Goal: Navigation & Orientation: Find specific page/section

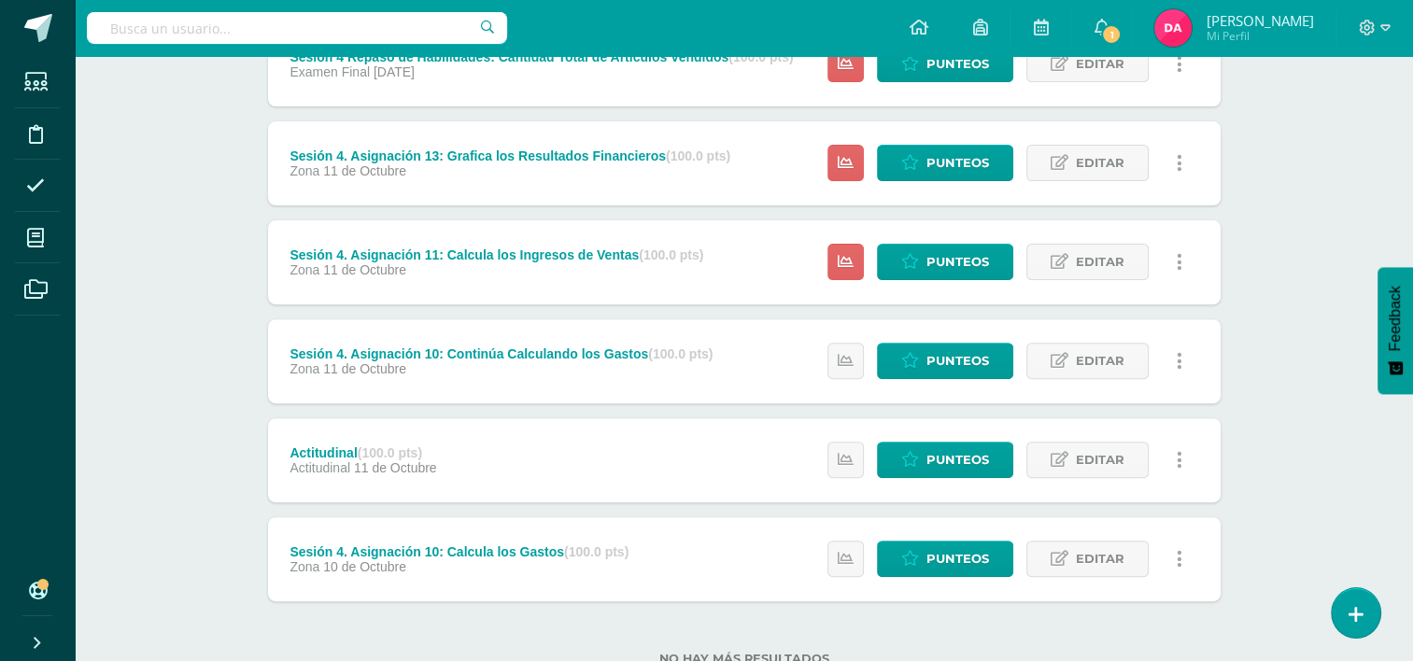
scroll to position [583, 0]
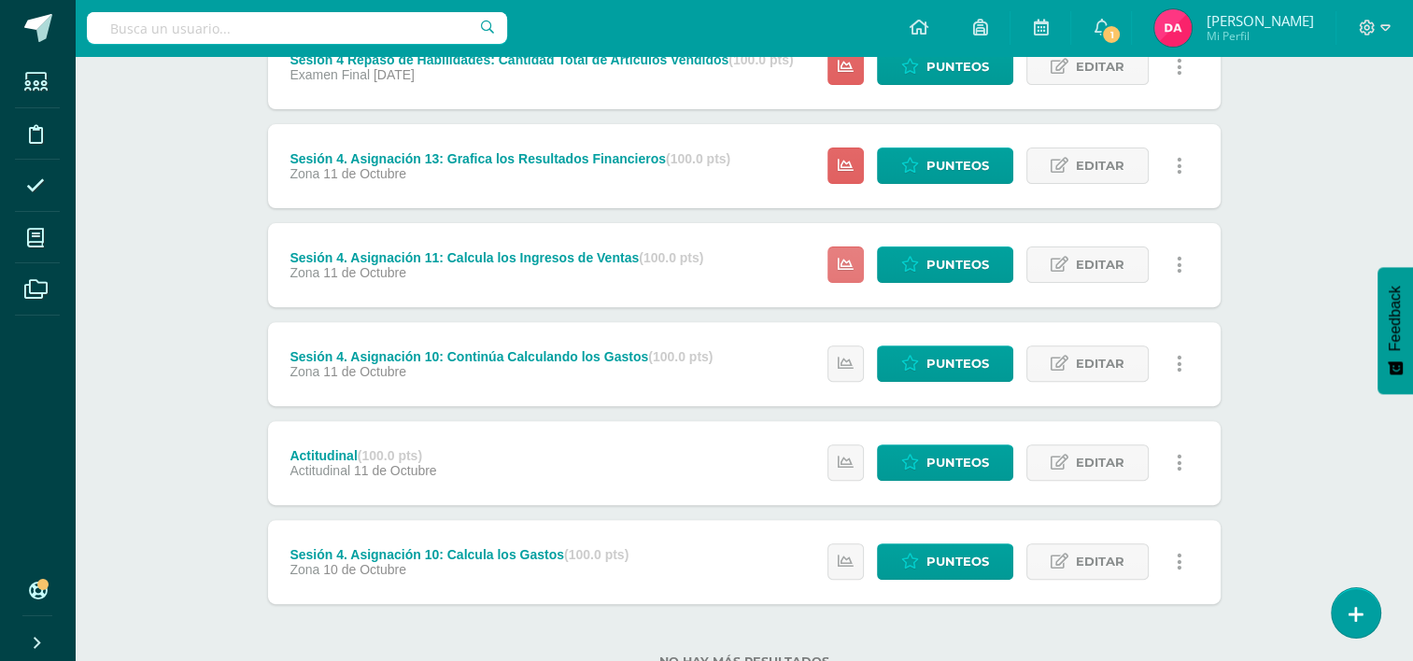
click at [844, 265] on icon at bounding box center [846, 265] width 16 height 16
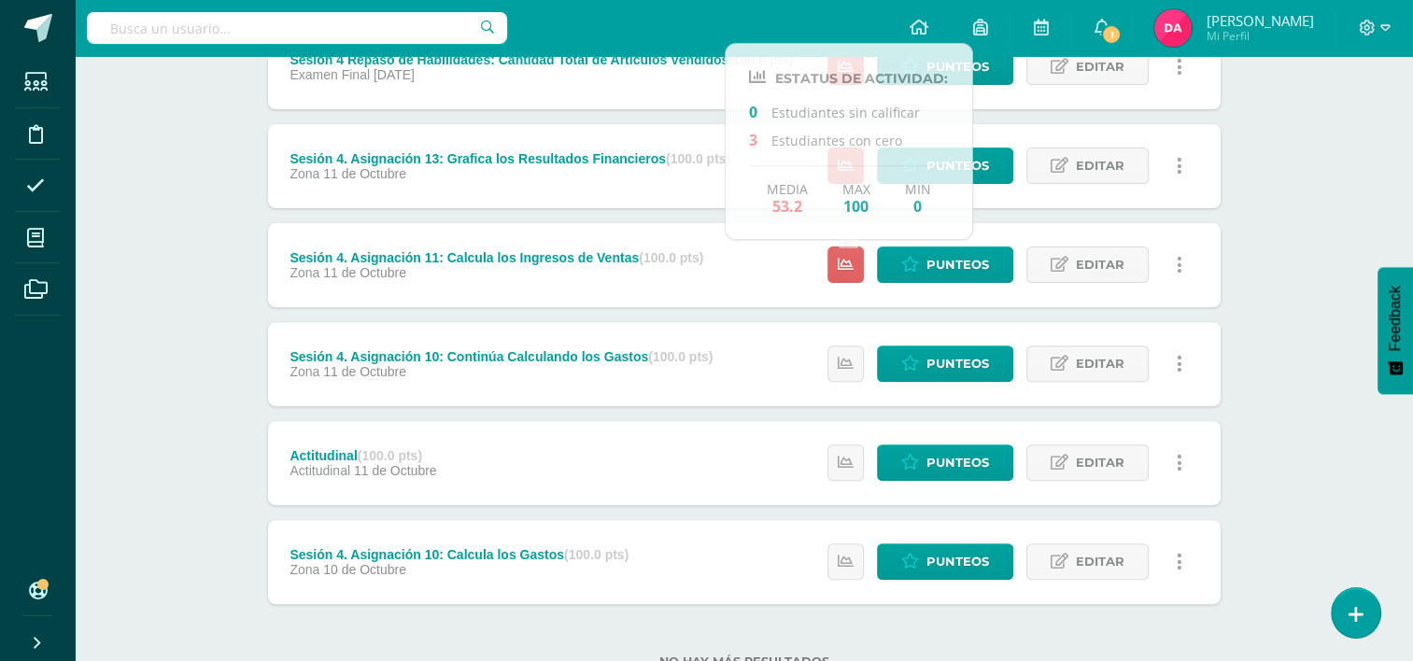
click at [1270, 332] on div "Computación Primero Básicos "A" Herramientas Detalle de asistencias Actividad A…" at bounding box center [744, 100] width 1338 height 1255
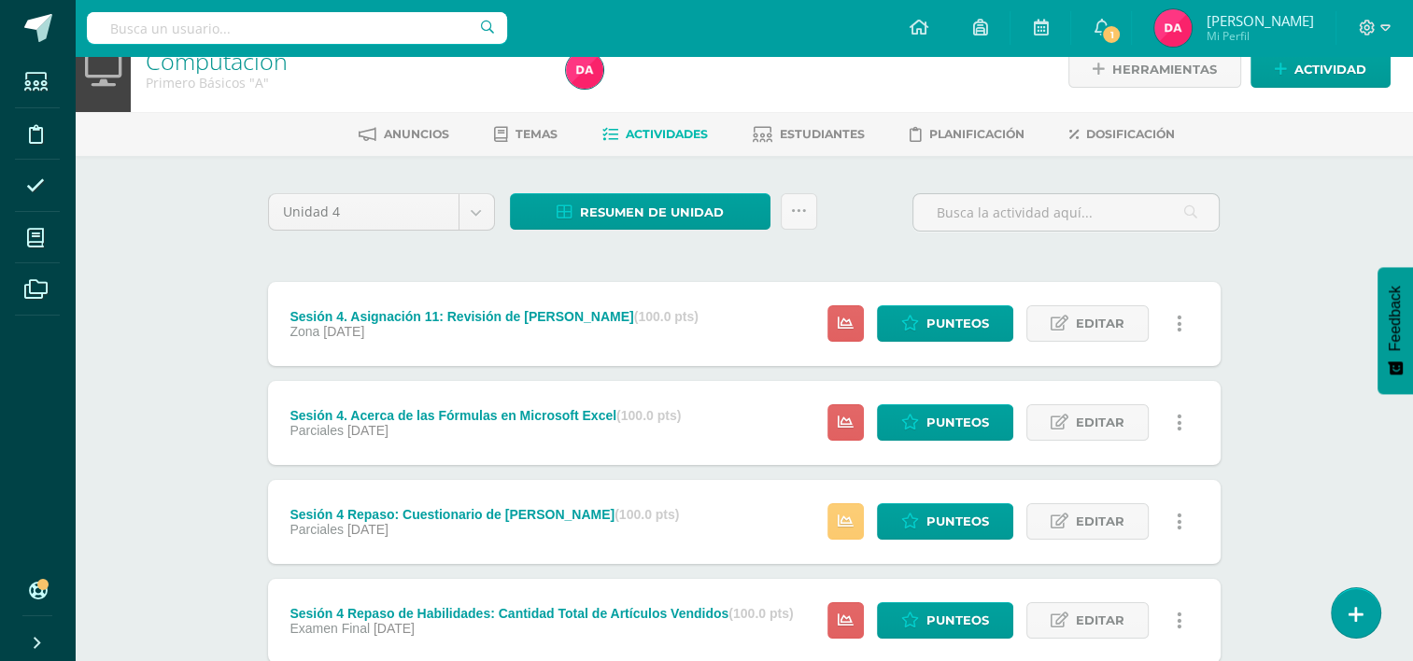
scroll to position [22, 0]
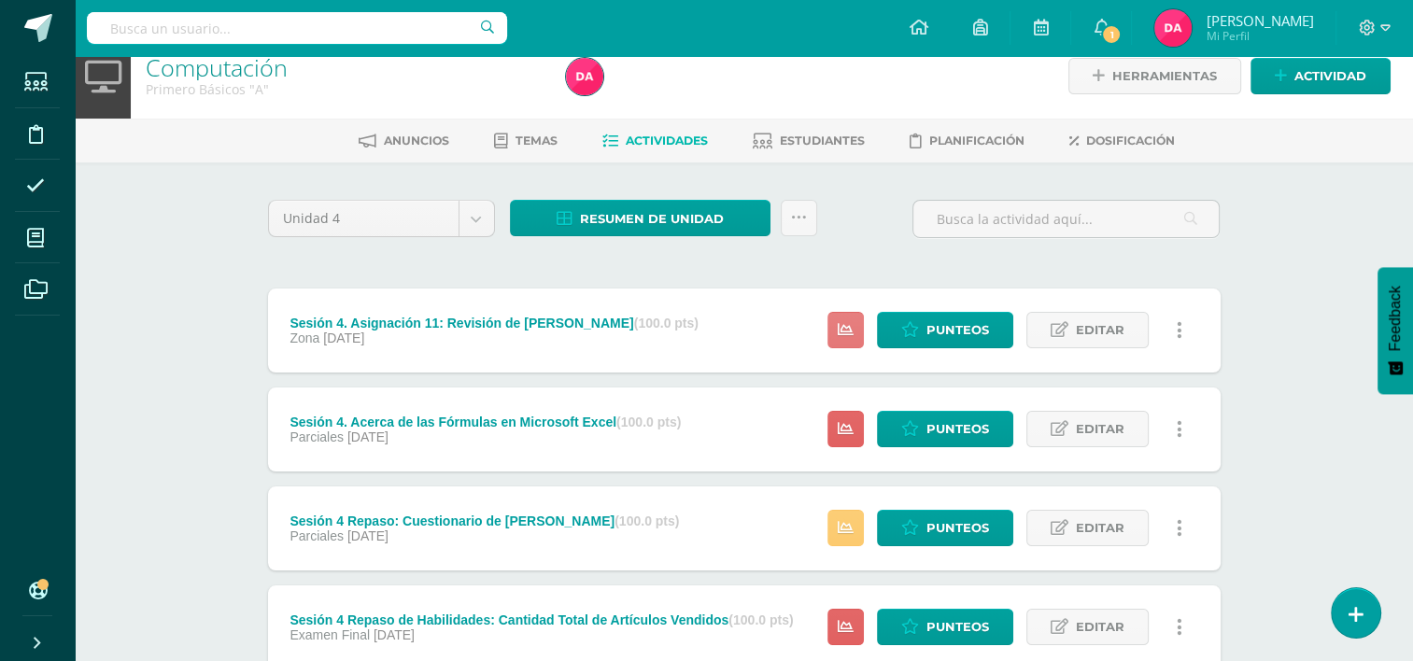
click at [836, 327] on link at bounding box center [845, 330] width 36 height 36
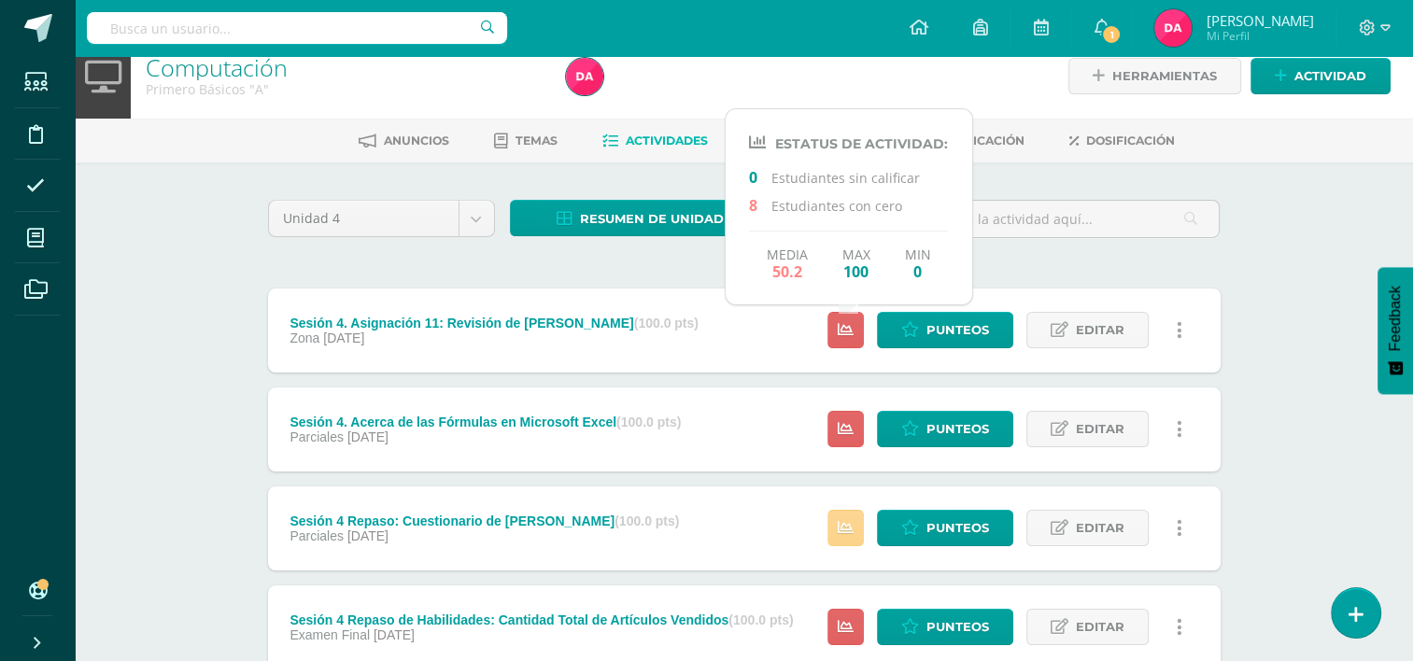
click at [857, 534] on link at bounding box center [845, 528] width 36 height 36
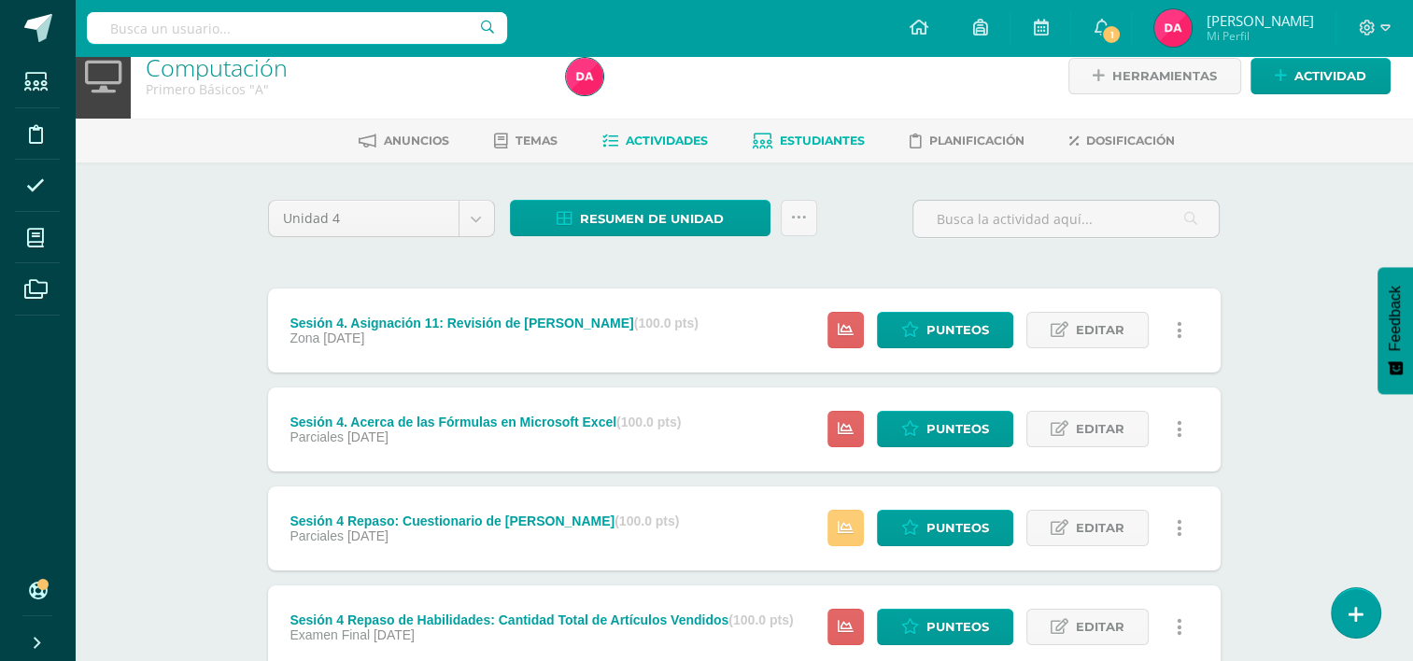
click at [810, 149] on link "Estudiantes" at bounding box center [809, 141] width 112 height 30
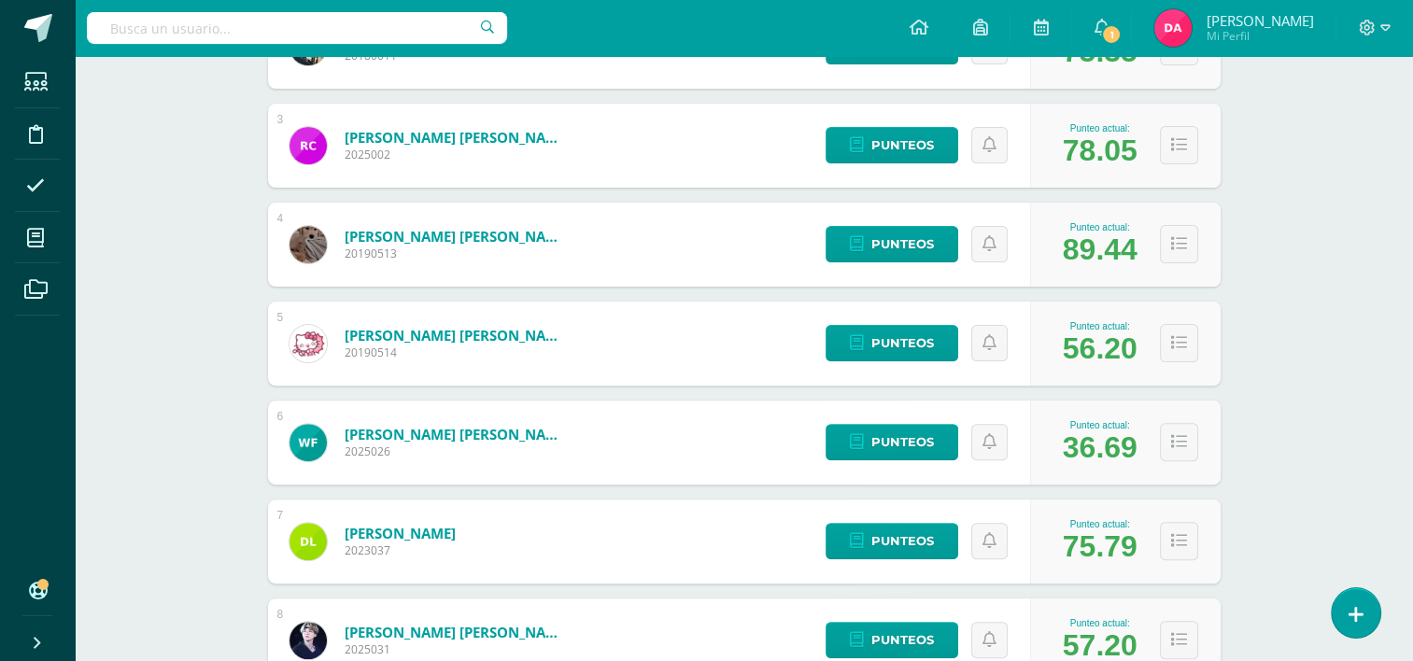
scroll to position [504, 0]
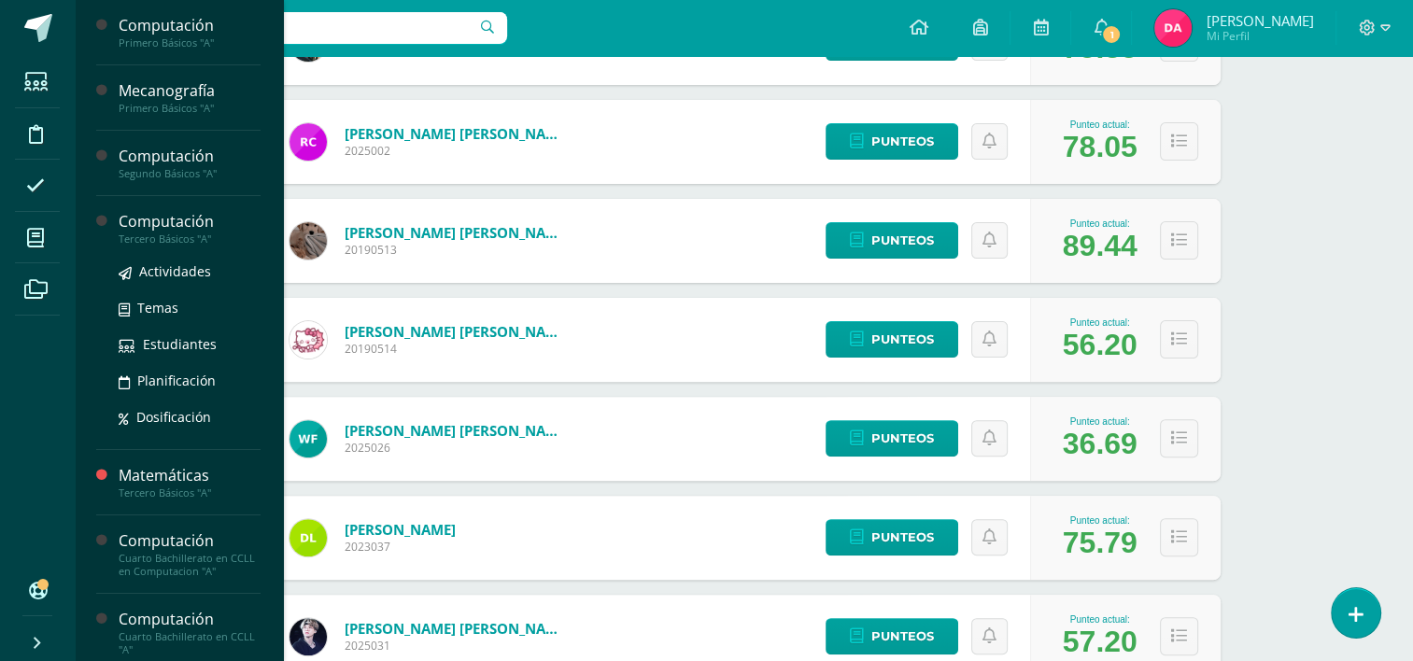
click at [176, 237] on div "Tercero Básicos "A"" at bounding box center [190, 239] width 142 height 13
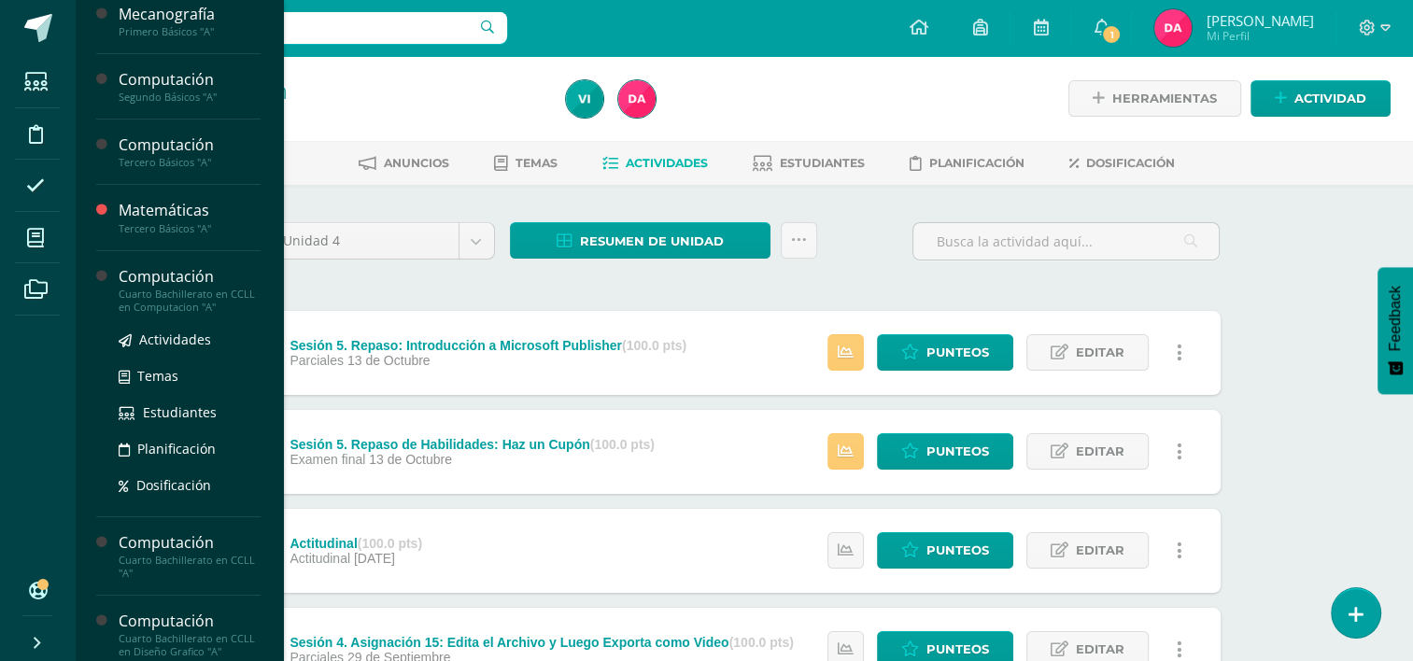
scroll to position [78, 0]
click at [146, 275] on div "Computación" at bounding box center [190, 275] width 142 height 21
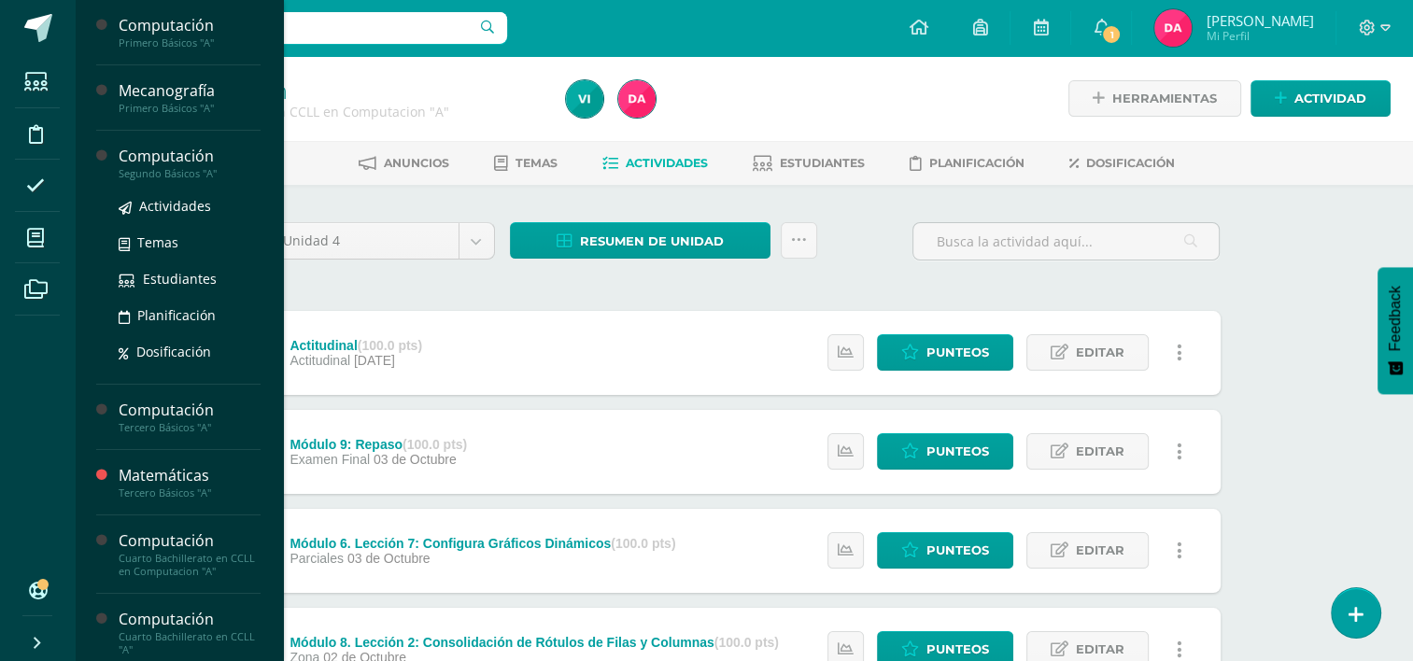
click at [186, 171] on div "Segundo Básicos "A"" at bounding box center [190, 173] width 142 height 13
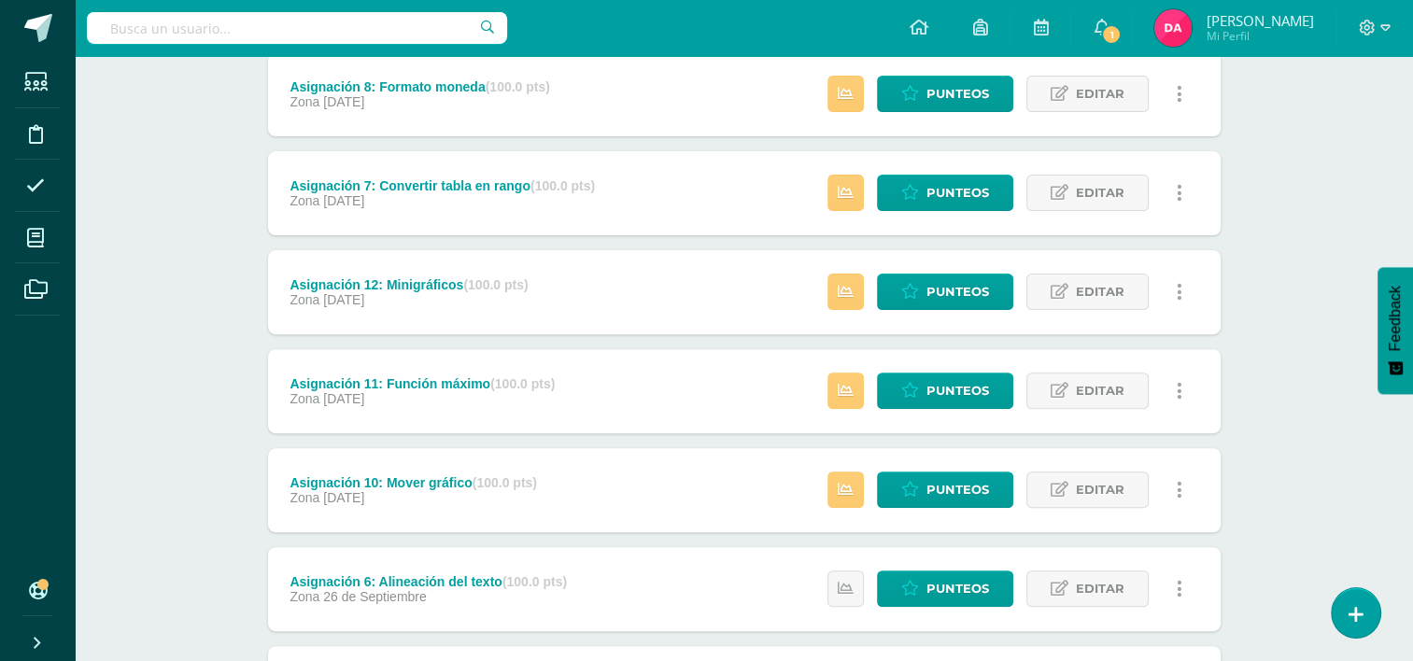
scroll to position [554, 0]
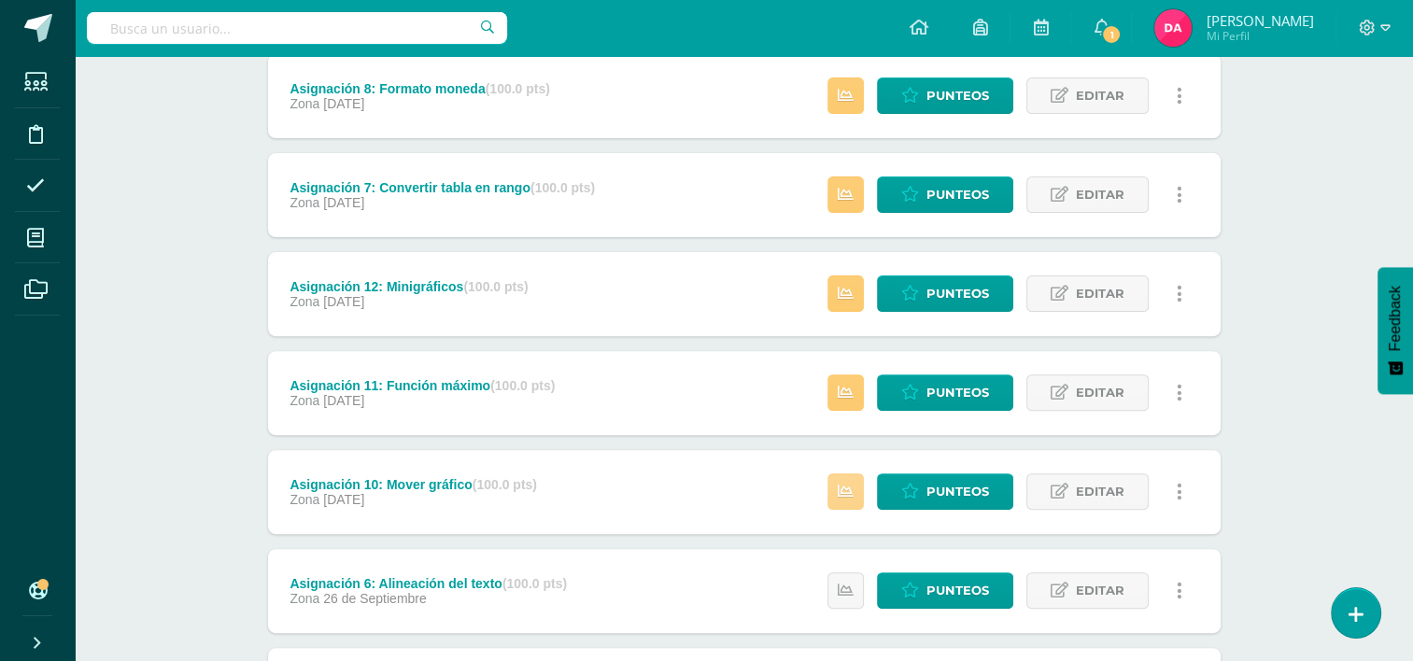
click at [843, 493] on icon at bounding box center [846, 492] width 16 height 16
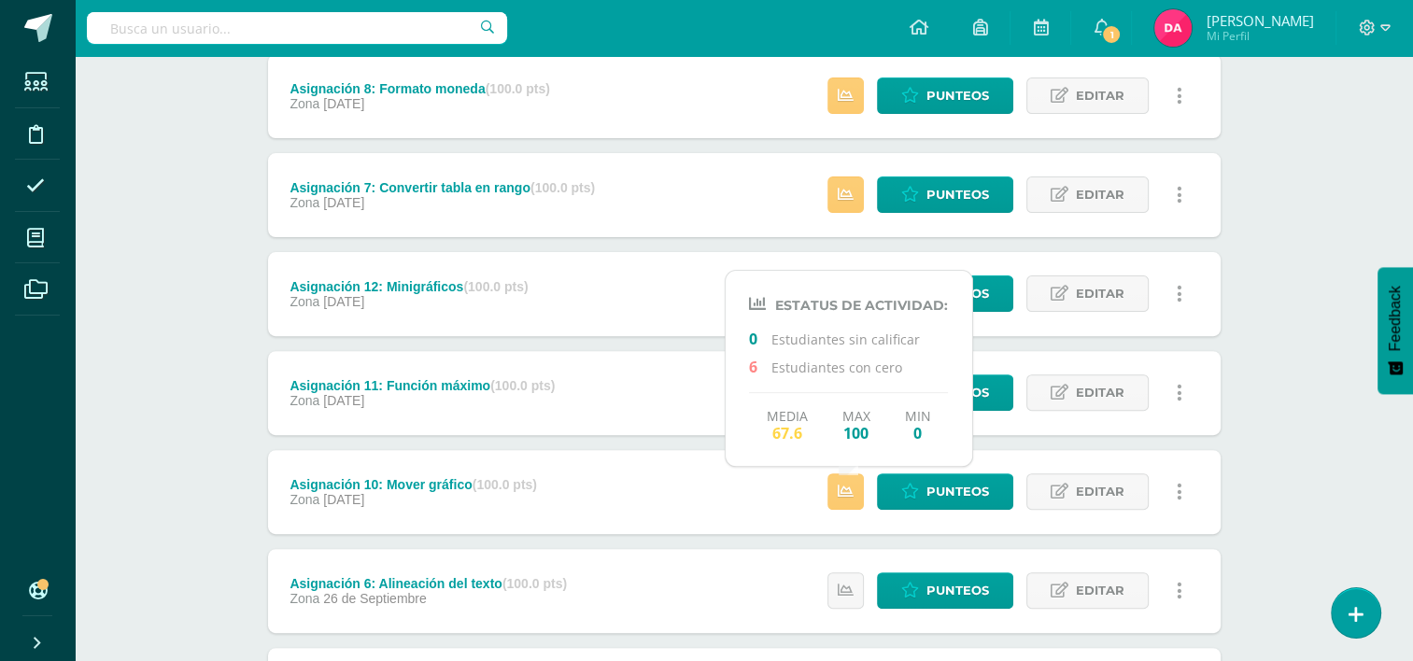
click at [161, 504] on div "Computación Segundo Básicos "A" Herramientas Detalle de asistencias Actividad A…" at bounding box center [744, 525] width 1338 height 2047
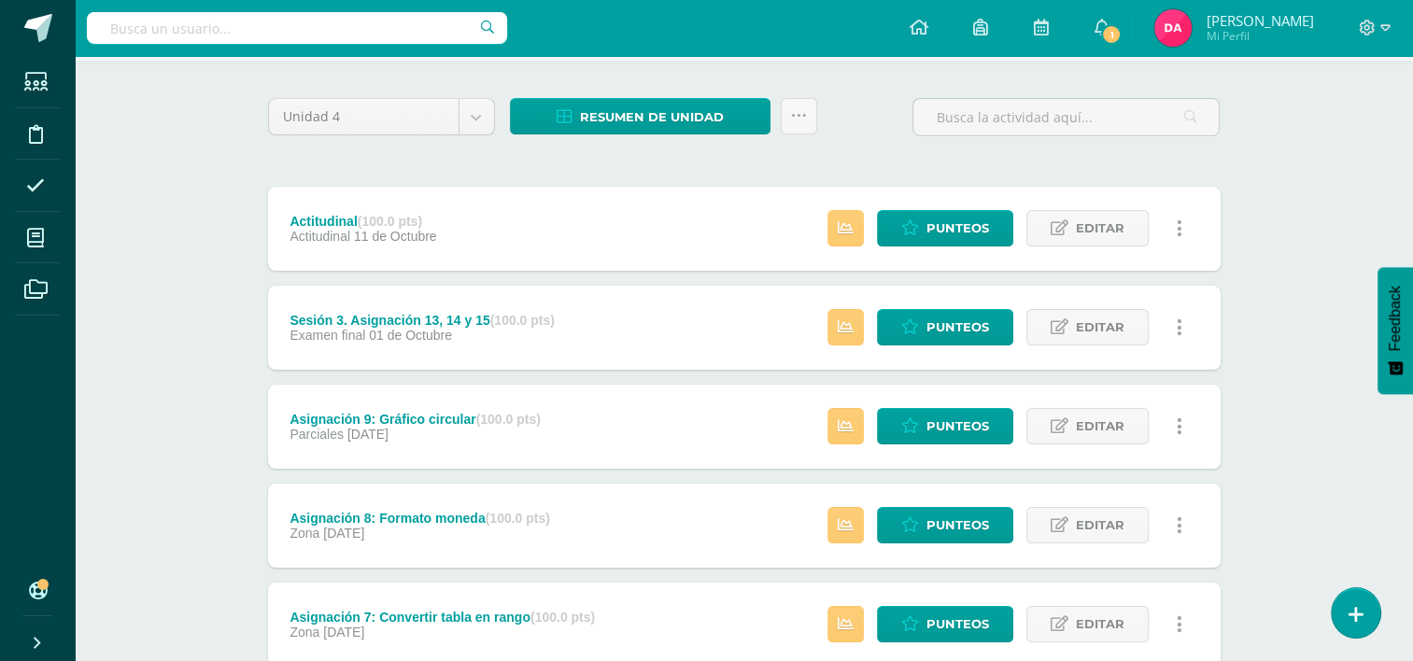
scroll to position [126, 0]
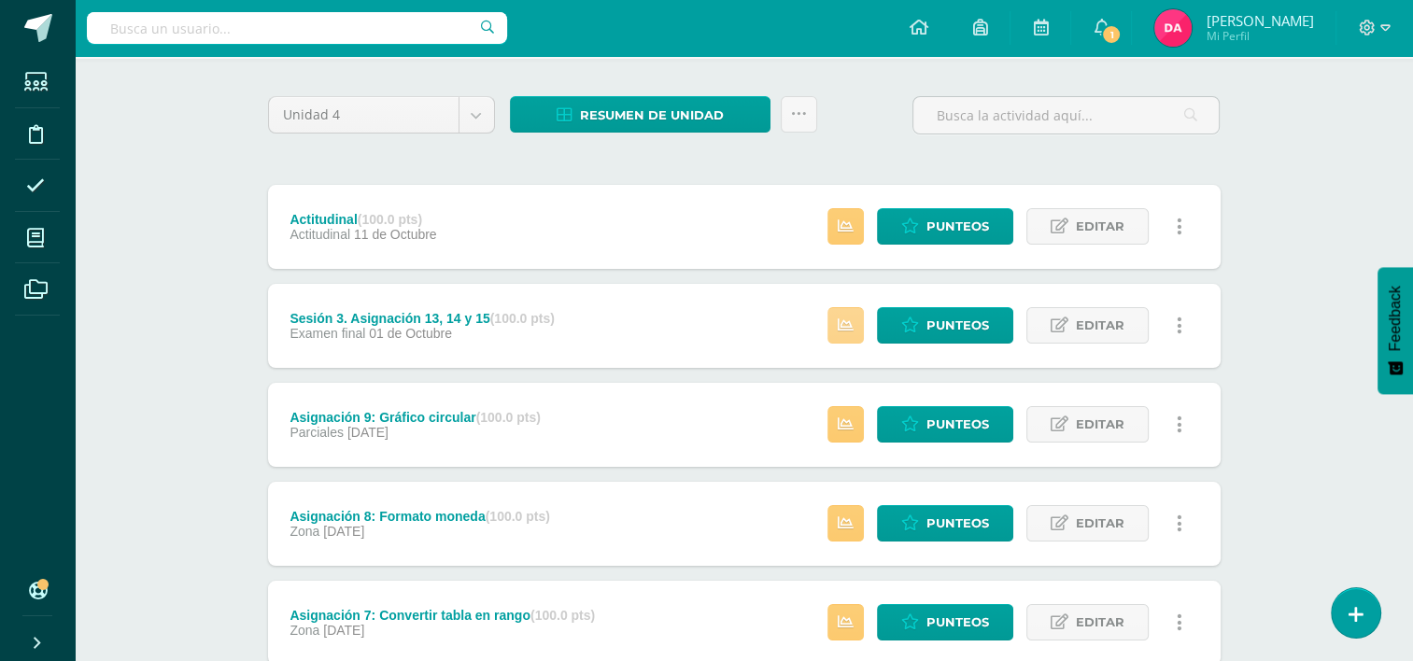
click at [855, 328] on link at bounding box center [845, 325] width 36 height 36
click at [940, 321] on span "Punteos" at bounding box center [957, 325] width 63 height 35
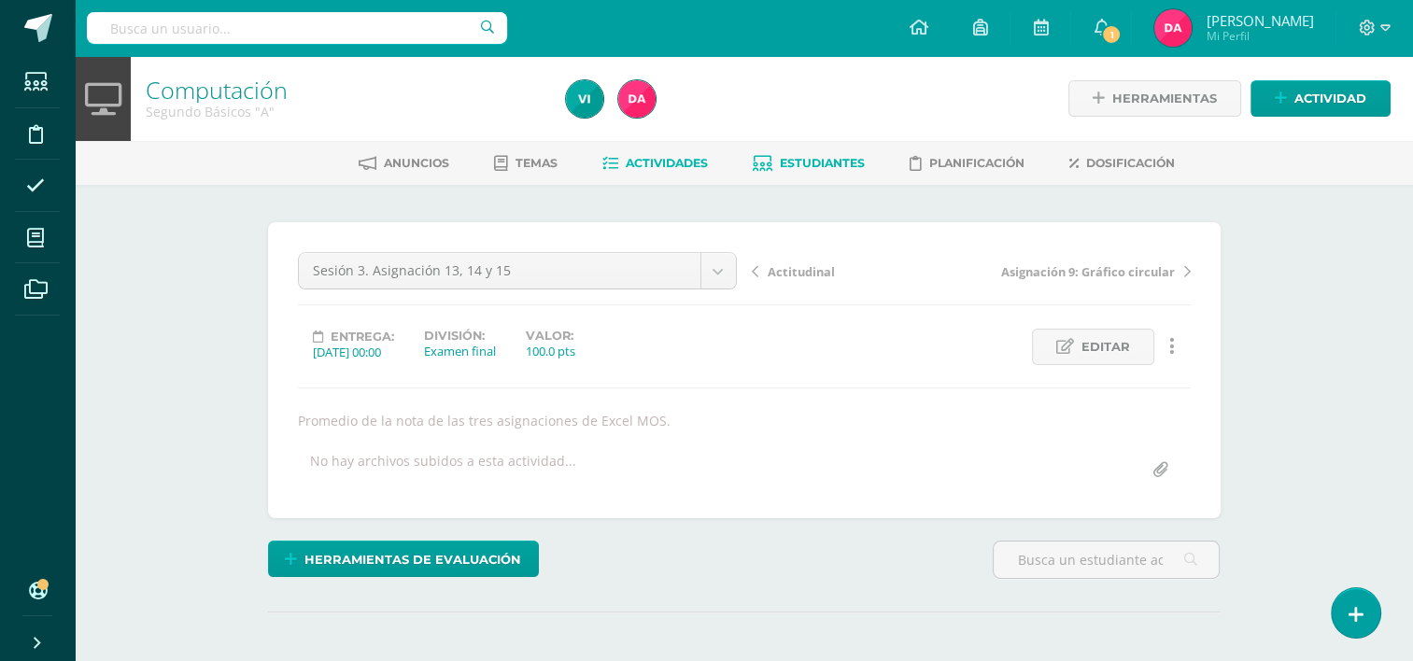
click at [829, 157] on span "Estudiantes" at bounding box center [822, 163] width 85 height 14
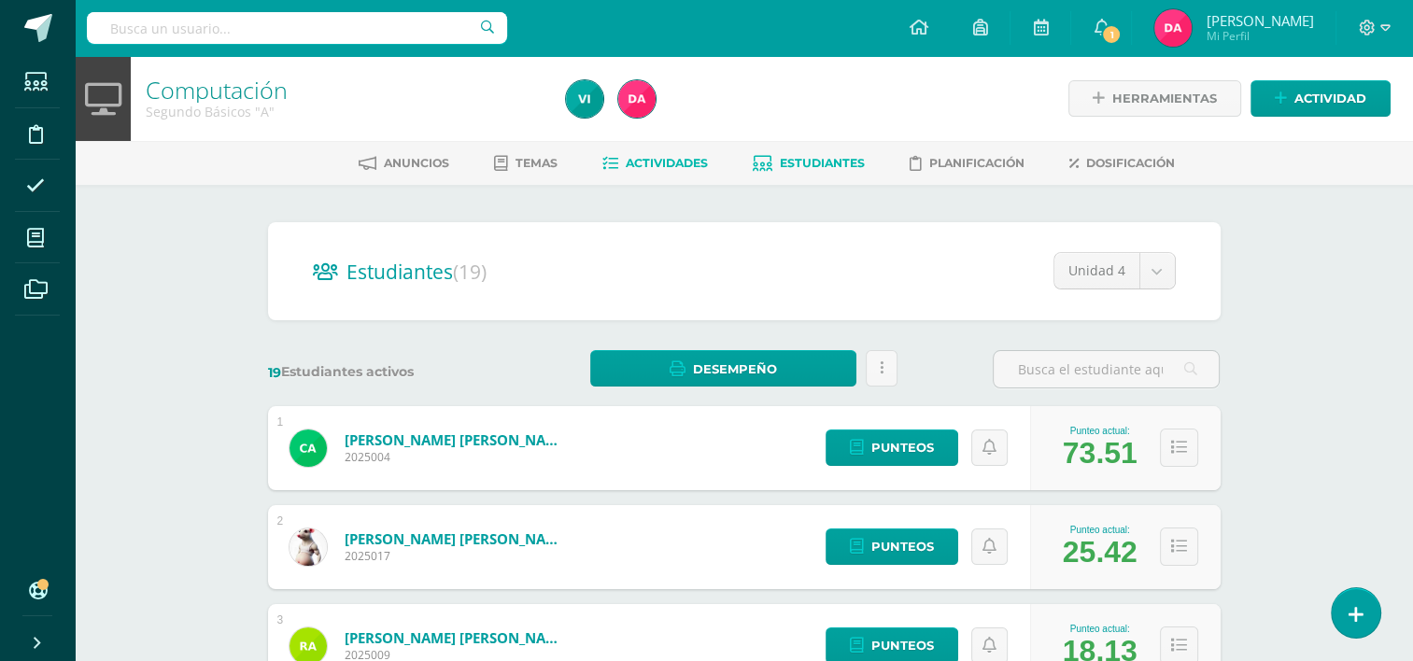
click at [670, 168] on span "Actividades" at bounding box center [667, 163] width 82 height 14
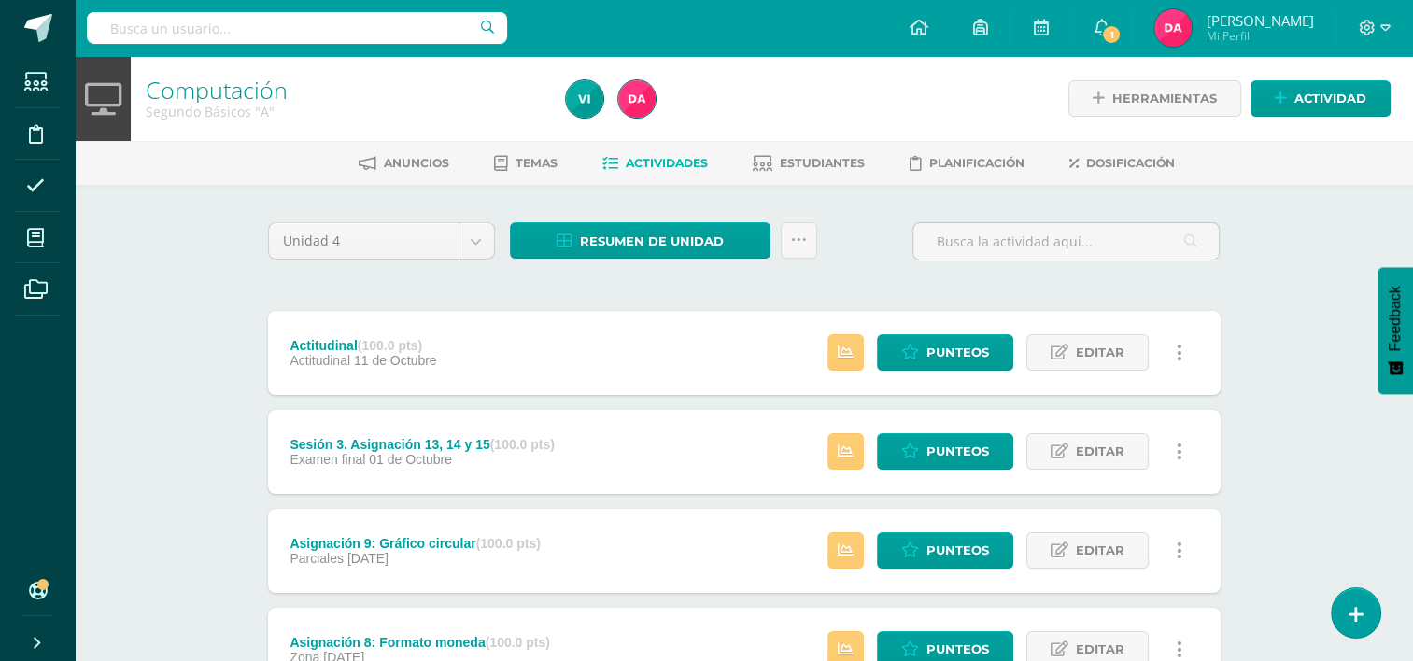
scroll to position [190, 0]
click at [32, 238] on icon at bounding box center [35, 238] width 17 height 19
click at [35, 239] on icon at bounding box center [35, 238] width 17 height 19
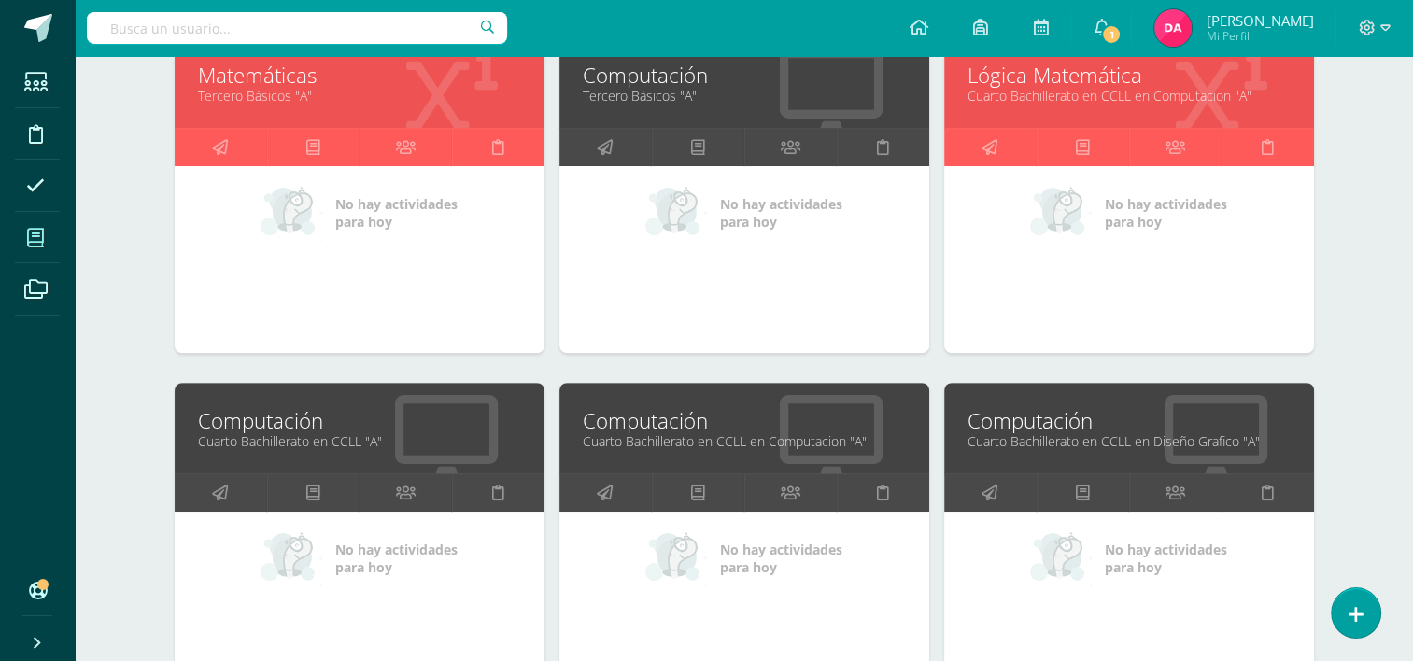
scroll to position [839, 0]
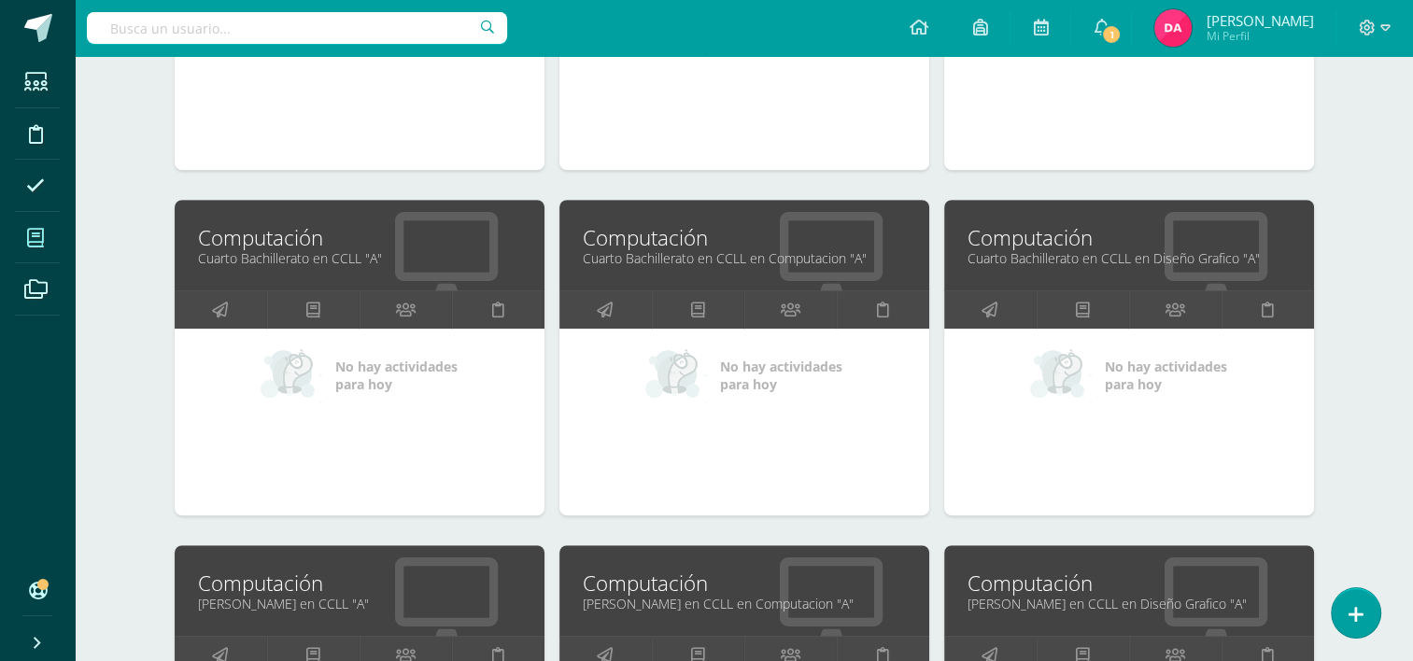
click at [303, 251] on link "Cuarto Bachillerato en CCLL "A"" at bounding box center [359, 258] width 323 height 18
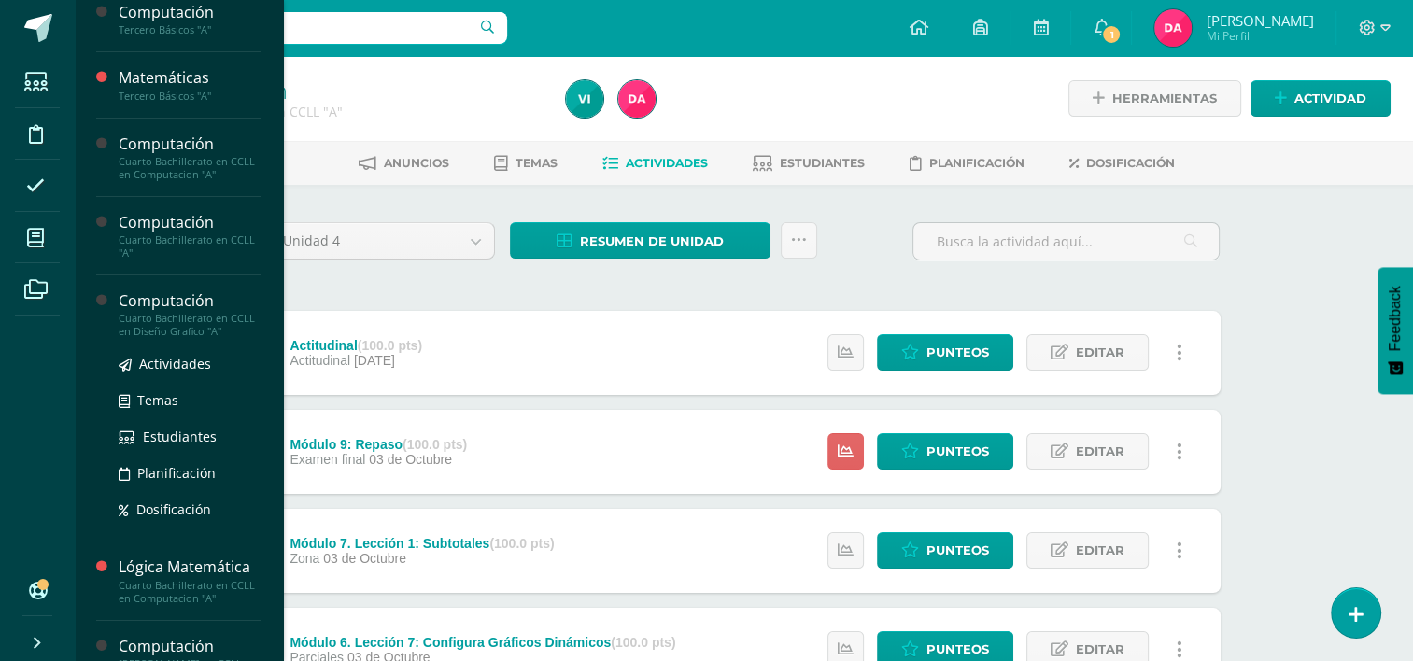
scroll to position [209, 0]
click at [157, 315] on div "Cuarto Bachillerato en CCLL en Diseño Grafico "A"" at bounding box center [190, 325] width 142 height 26
